Goal: Browse casually: Explore the website without a specific task or goal

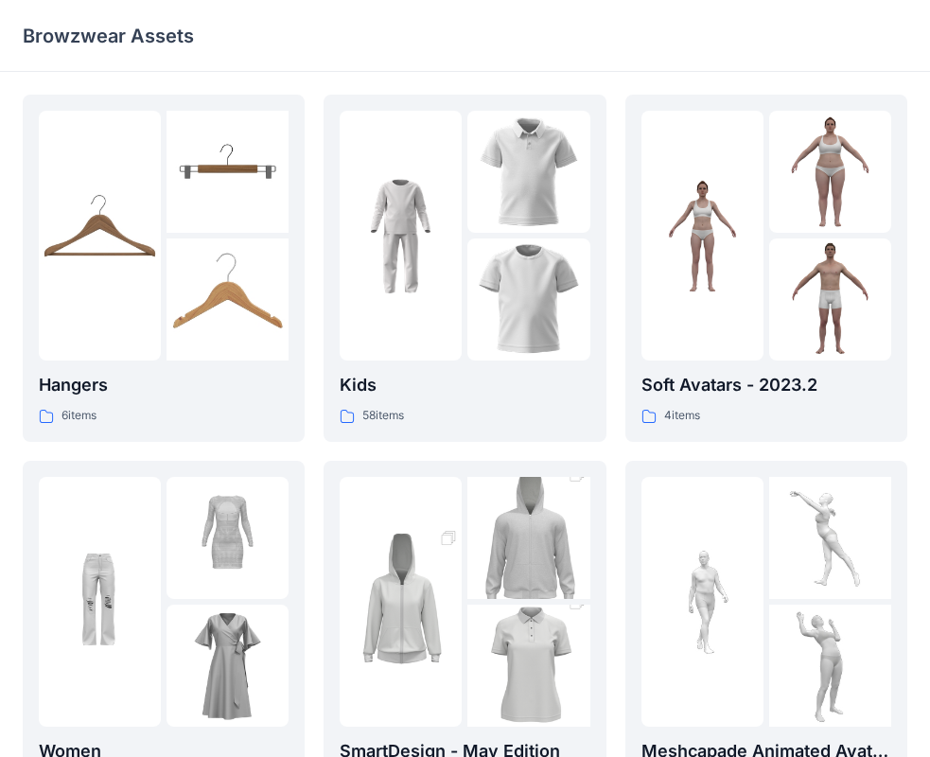
click at [81, 599] on img at bounding box center [100, 601] width 122 height 122
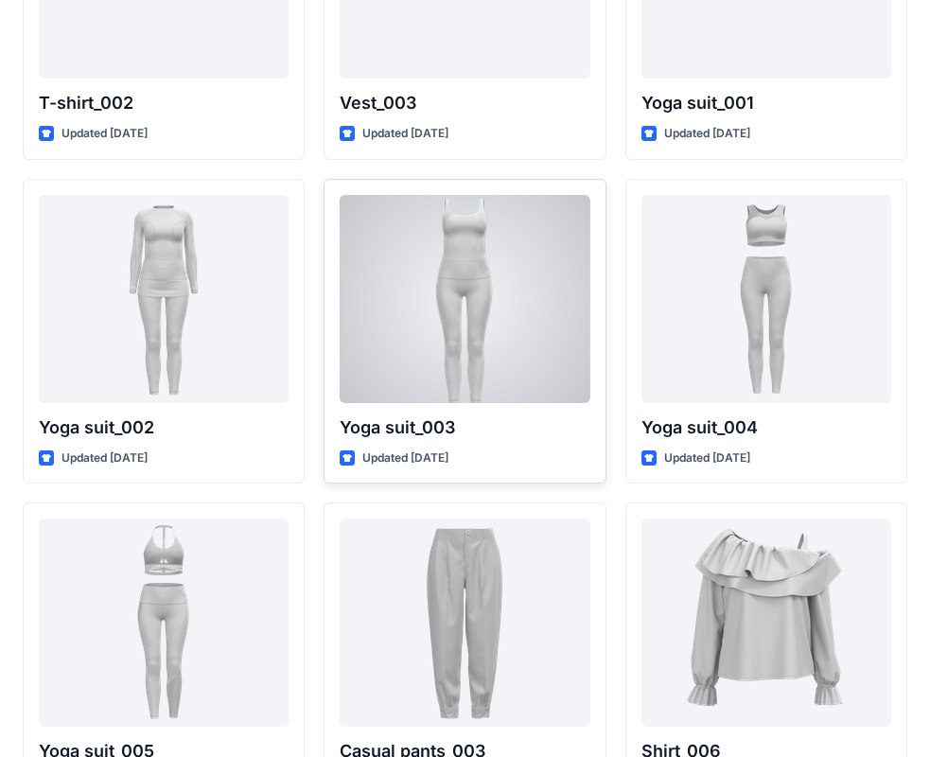
scroll to position [7373, 0]
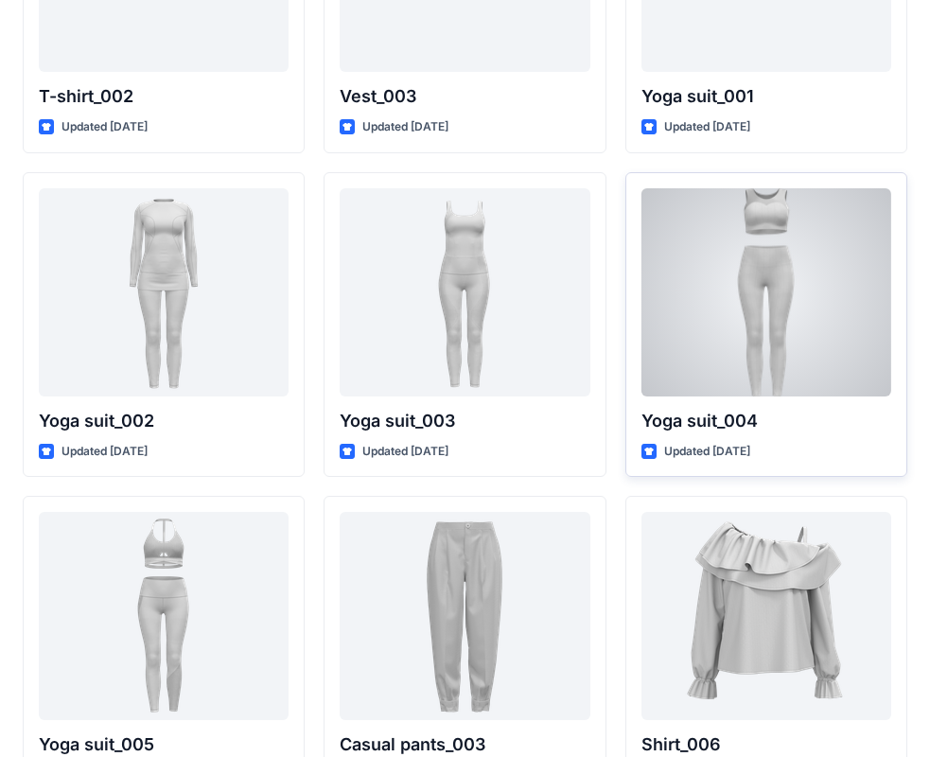
click at [722, 271] on div at bounding box center [766, 292] width 250 height 208
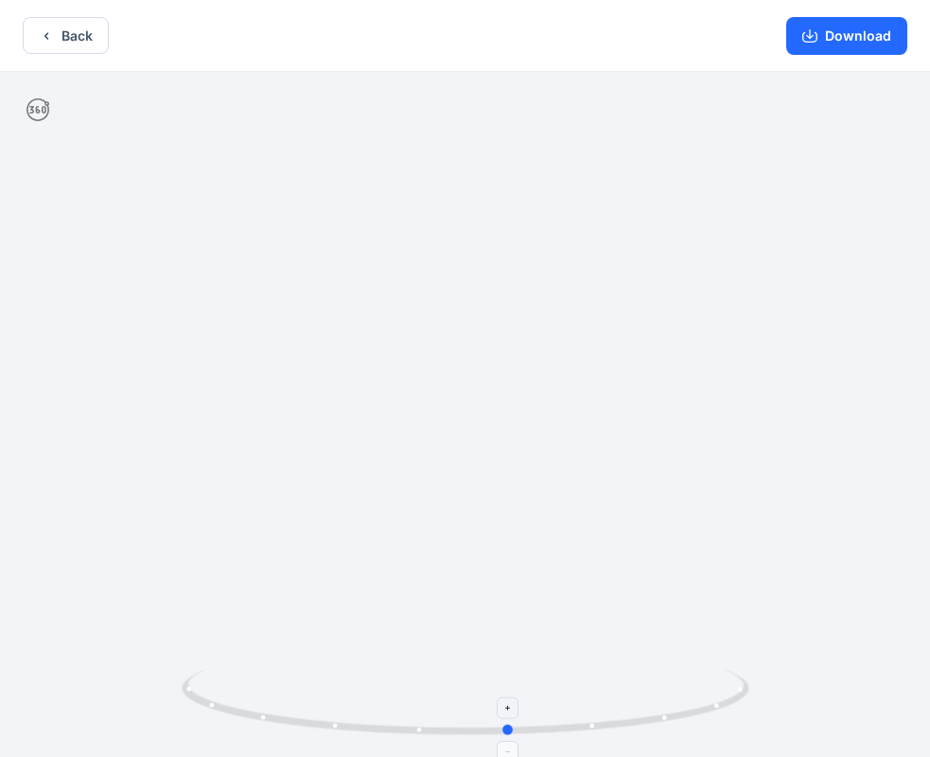
drag, startPoint x: 470, startPoint y: 728, endPoint x: 528, endPoint y: 722, distance: 58.0
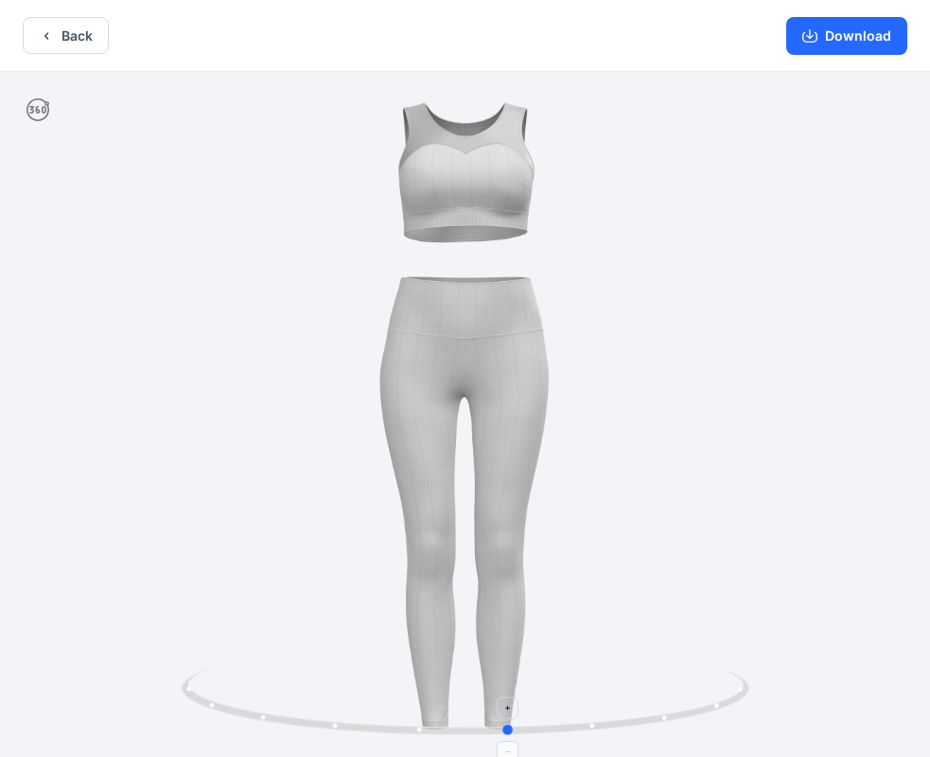
click at [528, 722] on icon at bounding box center [468, 704] width 572 height 71
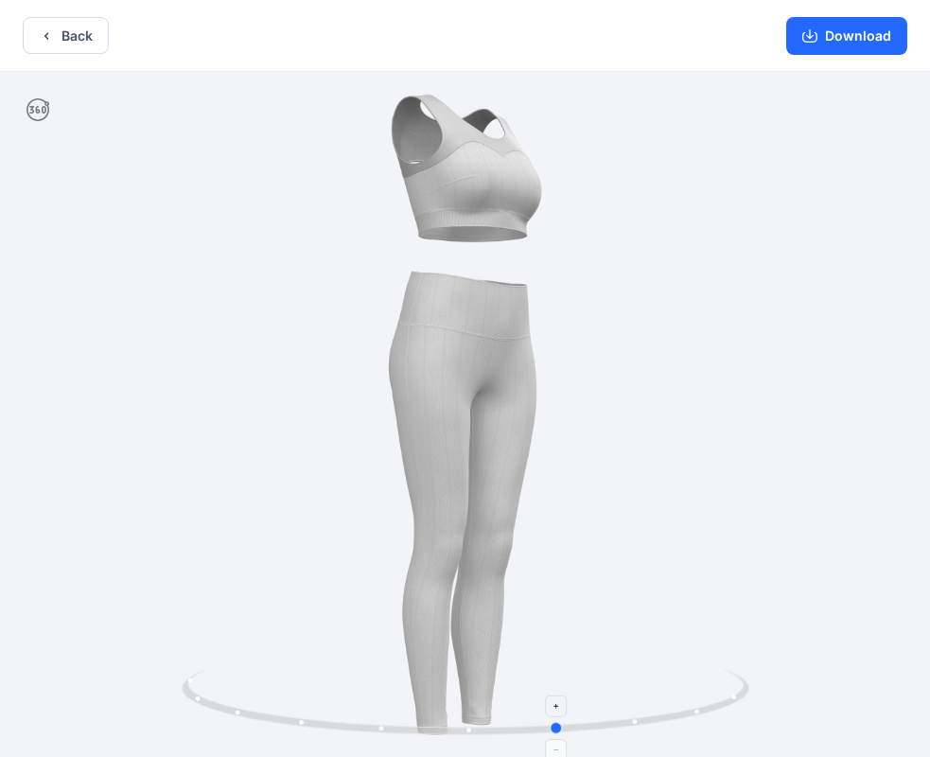
drag, startPoint x: 524, startPoint y: 726, endPoint x: 574, endPoint y: 719, distance: 50.7
click at [574, 719] on icon at bounding box center [468, 704] width 572 height 71
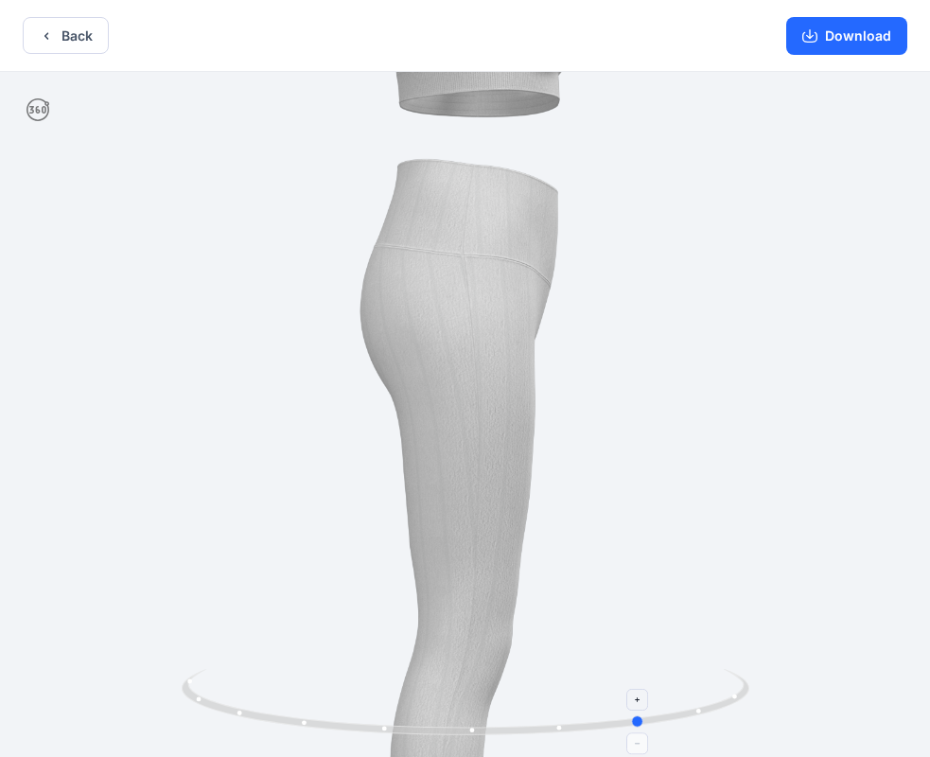
drag, startPoint x: 576, startPoint y: 724, endPoint x: 656, endPoint y: 700, distance: 84.1
click at [656, 700] on icon at bounding box center [468, 704] width 572 height 71
click at [817, 37] on icon "button" at bounding box center [809, 35] width 15 height 15
